Goal: Information Seeking & Learning: Stay updated

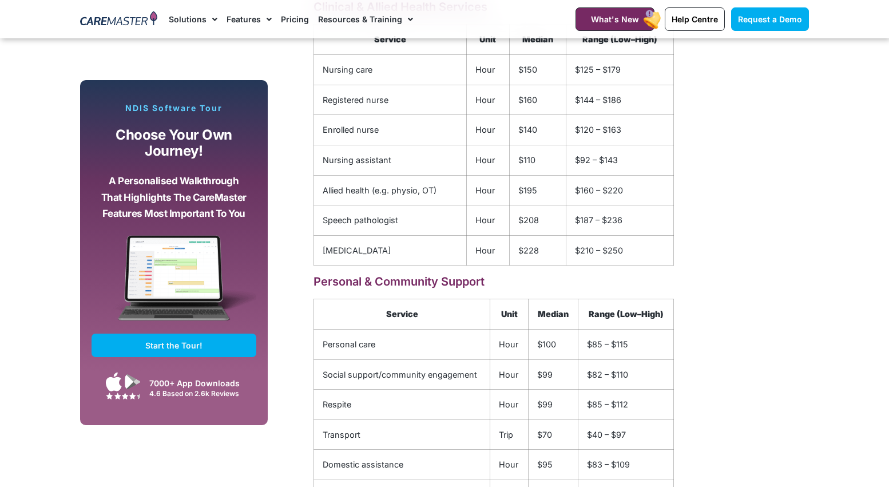
scroll to position [1638, 0]
